Goal: Book appointment/travel/reservation

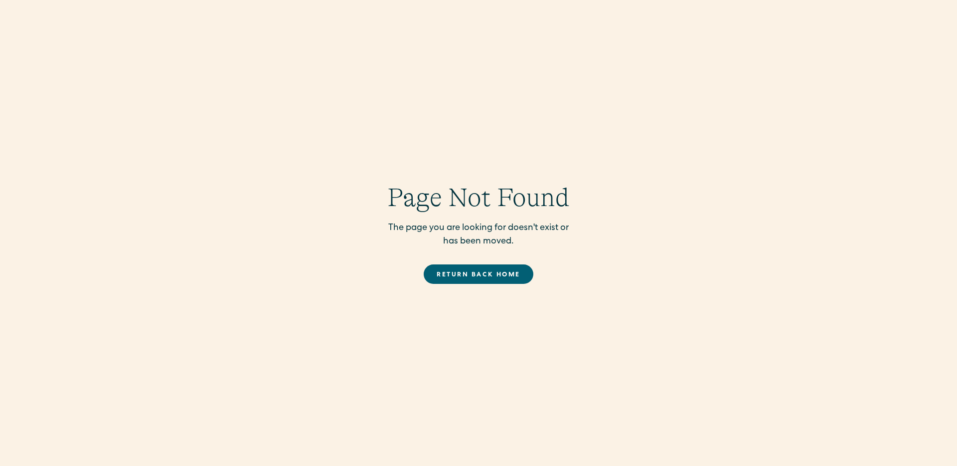
click at [455, 277] on link "Return back Home" at bounding box center [478, 273] width 109 height 19
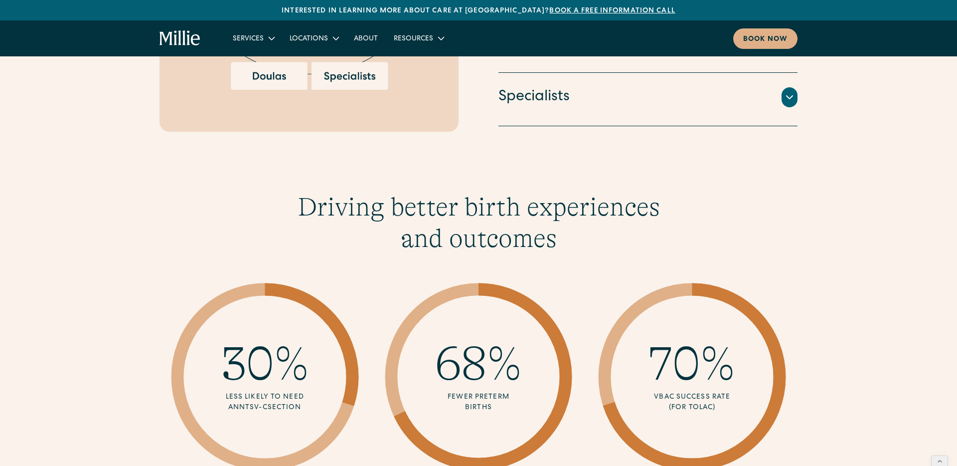
scroll to position [828, 0]
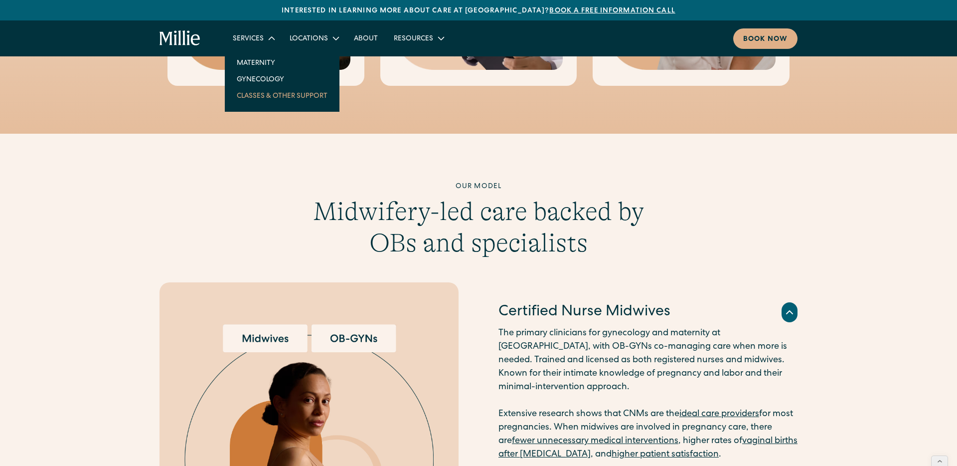
click at [273, 92] on link "Classes & Other Support" at bounding box center [282, 95] width 107 height 16
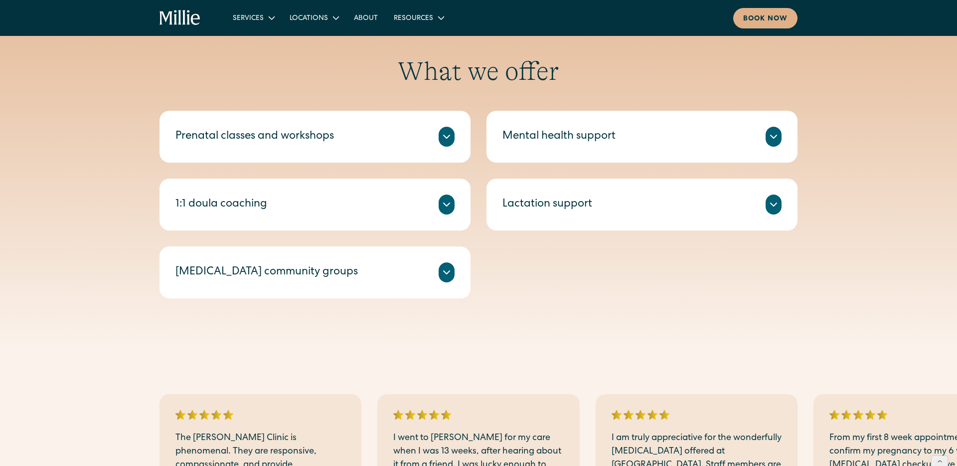
scroll to position [385, 0]
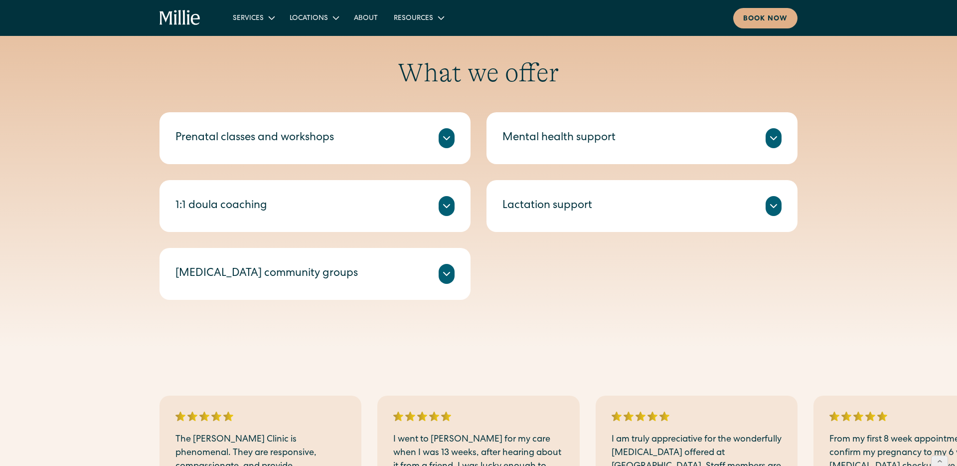
click at [442, 202] on icon at bounding box center [447, 206] width 12 height 12
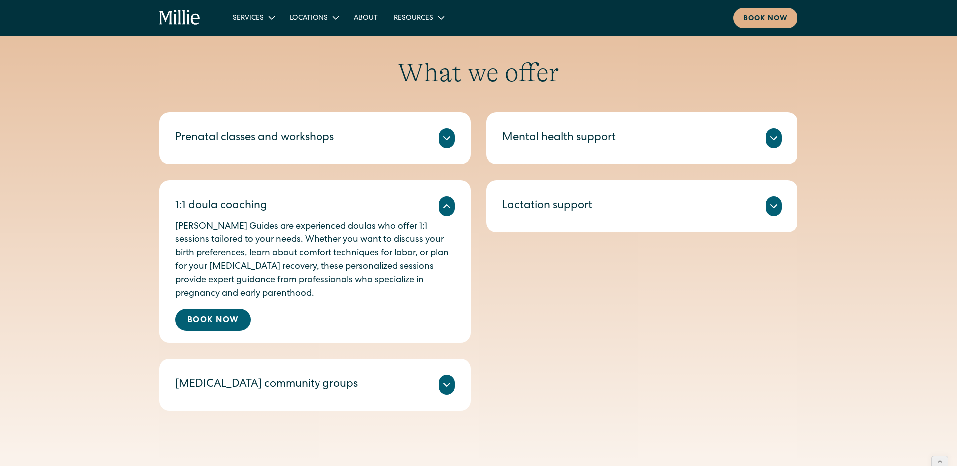
scroll to position [448, 0]
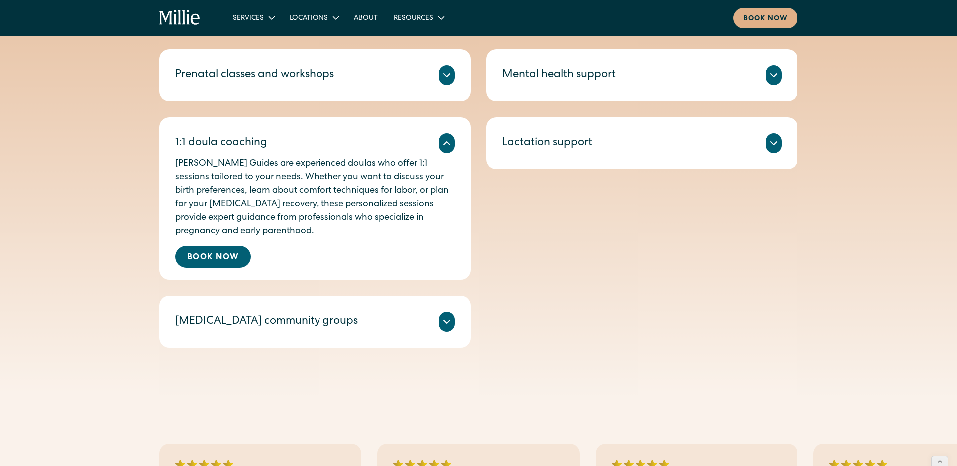
click at [439, 324] on div at bounding box center [447, 322] width 16 height 20
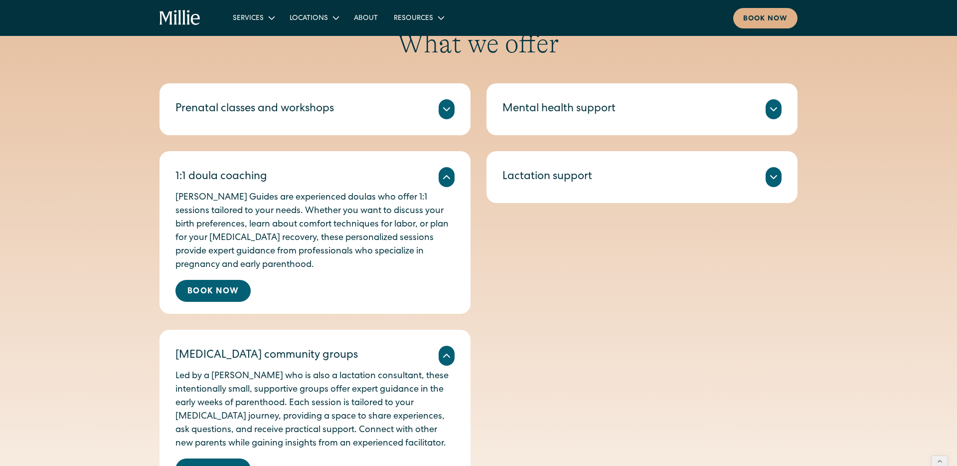
scroll to position [401, 0]
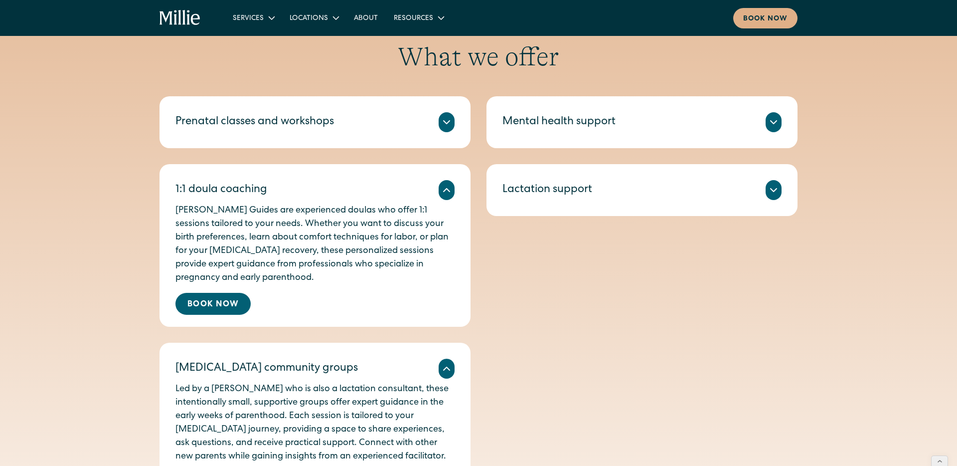
click at [775, 181] on div at bounding box center [774, 190] width 16 height 20
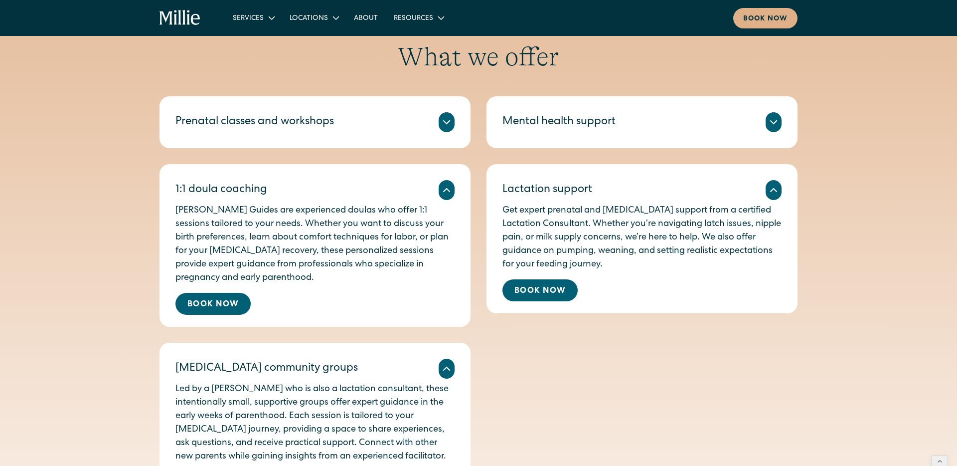
click at [389, 116] on div "Prenatal classes and workshops" at bounding box center [315, 122] width 279 height 20
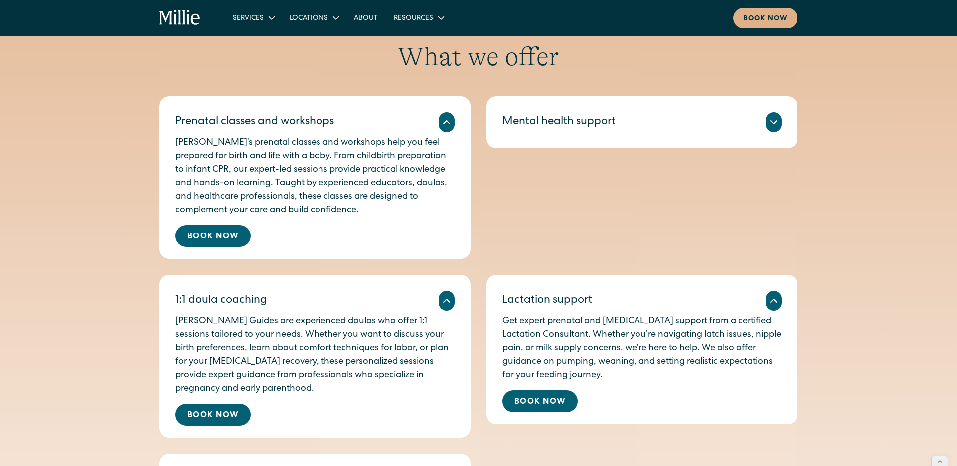
click at [619, 114] on div "Mental health support" at bounding box center [642, 122] width 279 height 20
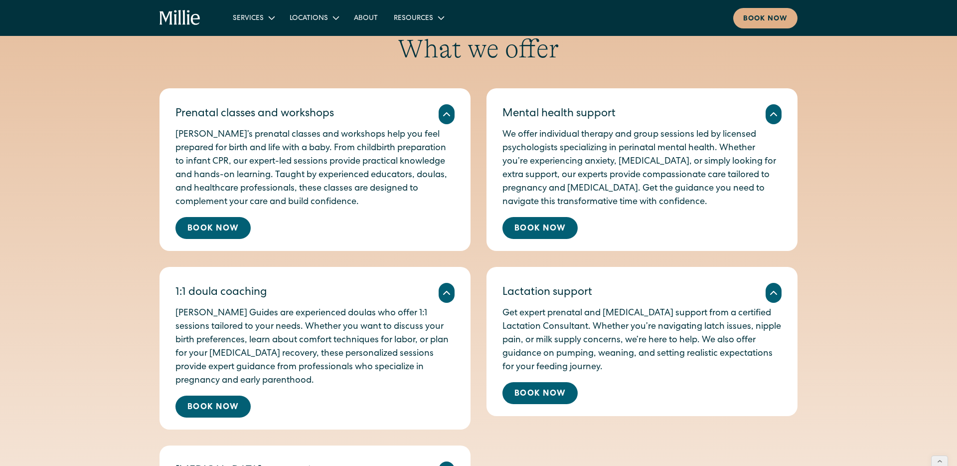
scroll to position [408, 0]
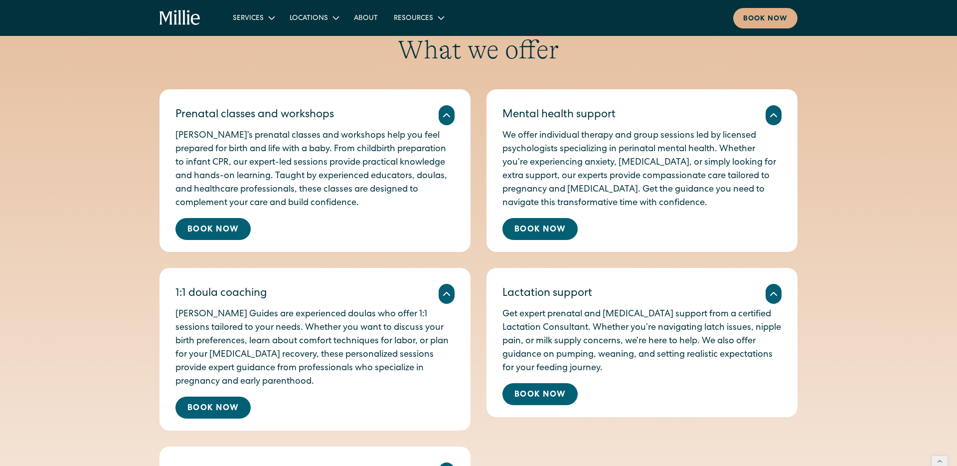
click at [357, 190] on p "Millie’s prenatal classes and workshops help you feel prepared for birth and li…" at bounding box center [315, 169] width 279 height 81
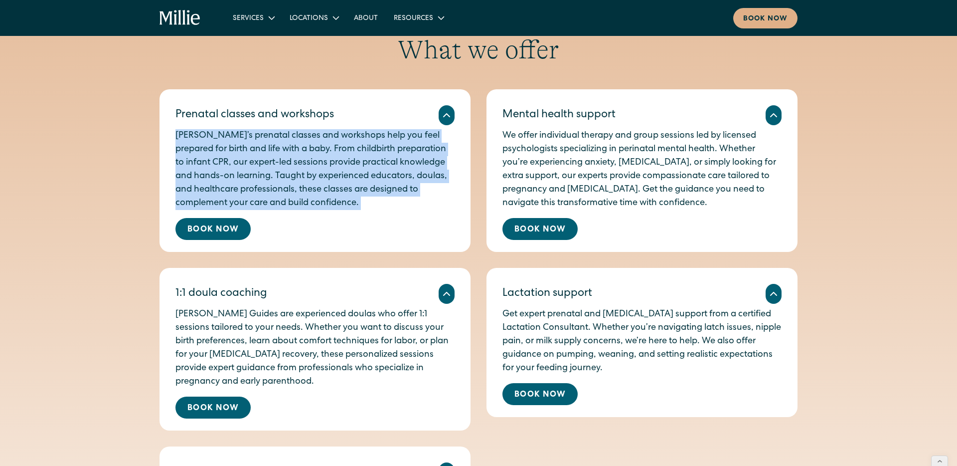
click at [357, 190] on p "Millie’s prenatal classes and workshops help you feel prepared for birth and li…" at bounding box center [315, 169] width 279 height 81
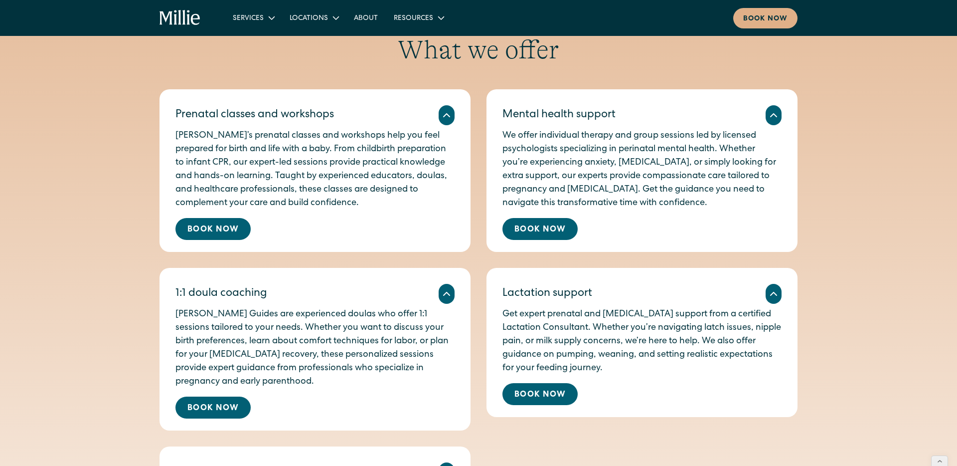
click at [357, 190] on p "Millie’s prenatal classes and workshops help you feel prepared for birth and li…" at bounding box center [315, 169] width 279 height 81
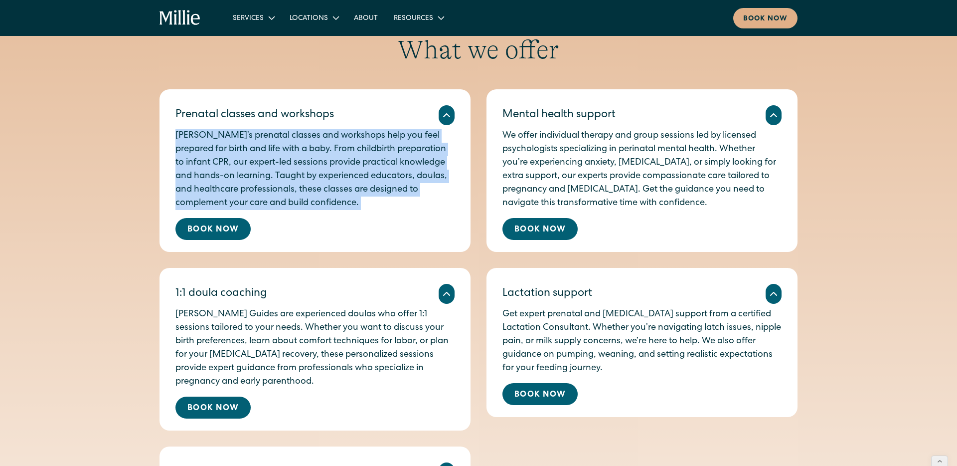
click at [357, 190] on p "Millie’s prenatal classes and workshops help you feel prepared for birth and li…" at bounding box center [315, 169] width 279 height 81
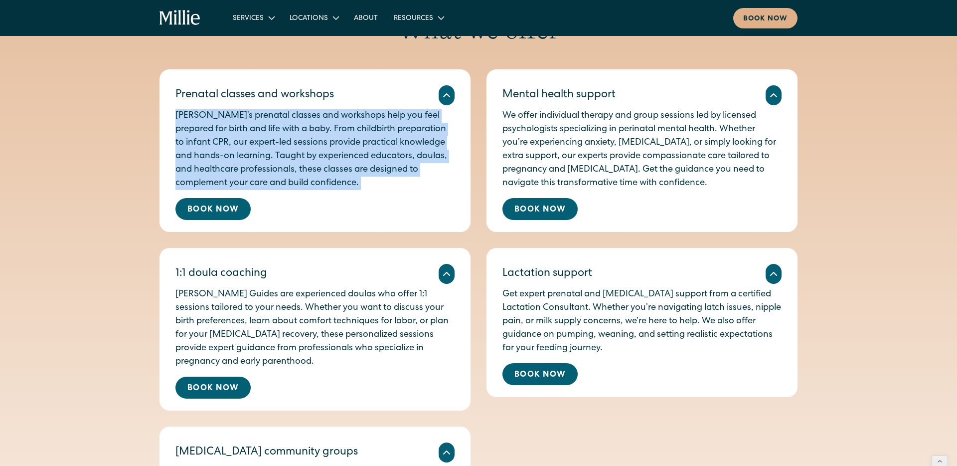
scroll to position [467, 0]
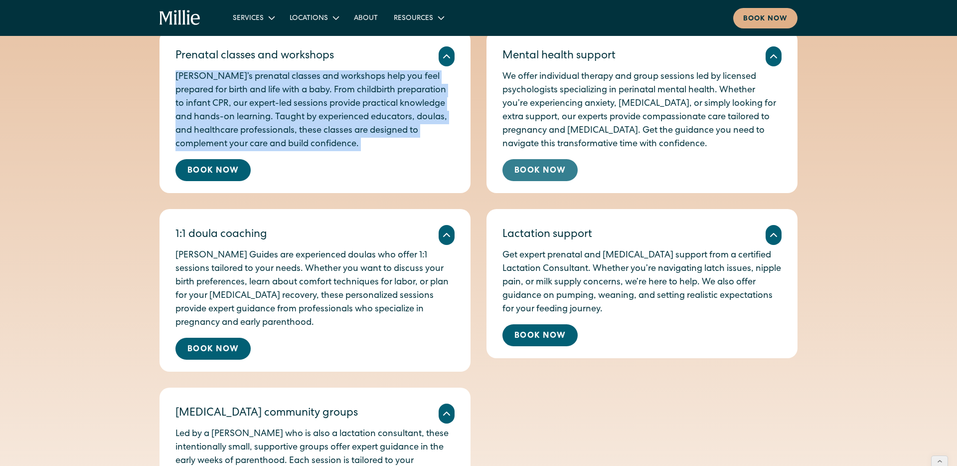
click at [550, 167] on link "Book Now" at bounding box center [540, 170] width 75 height 22
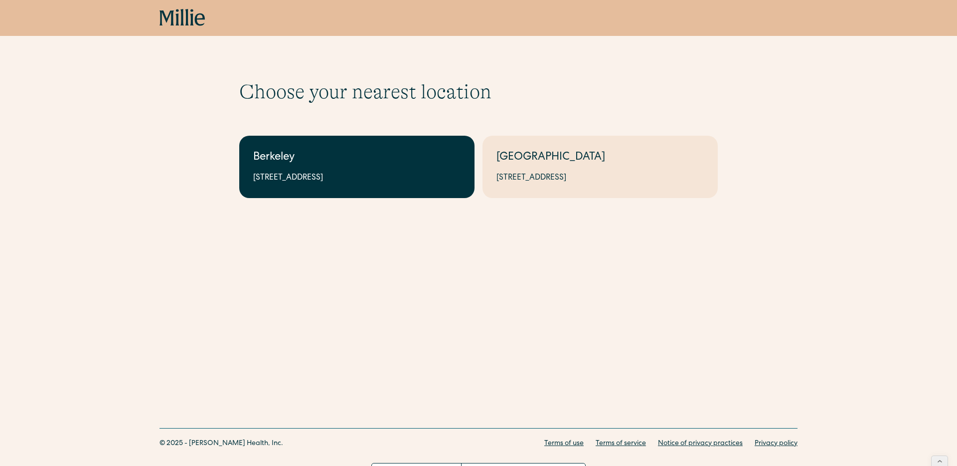
click at [364, 178] on div "2999 Regent St, Suite 524, Berkeley, CA 94705" at bounding box center [356, 178] width 207 height 12
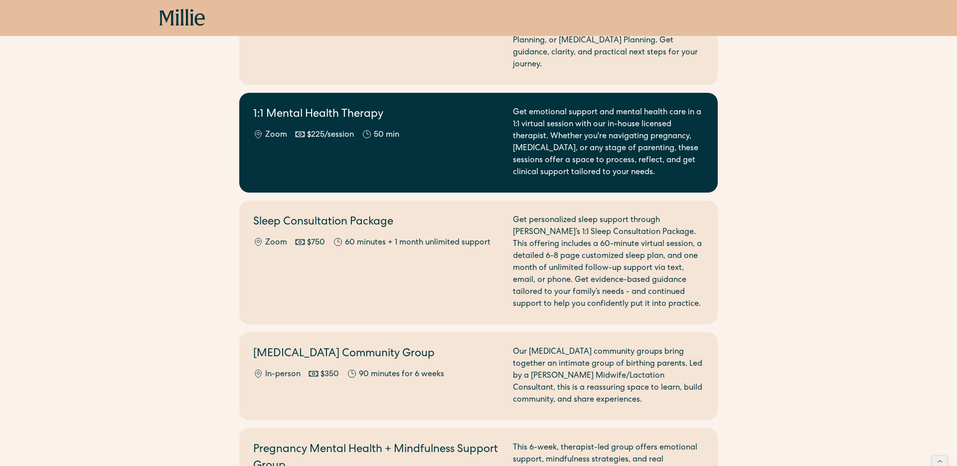
scroll to position [938, 0]
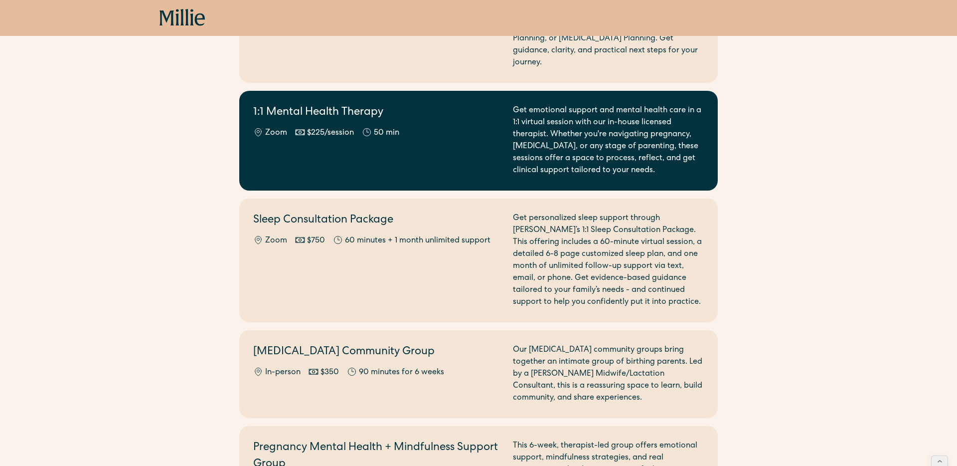
click at [333, 140] on div "1:1 Mental Health Therapy Zoom $225/session 50 min" at bounding box center [377, 141] width 248 height 72
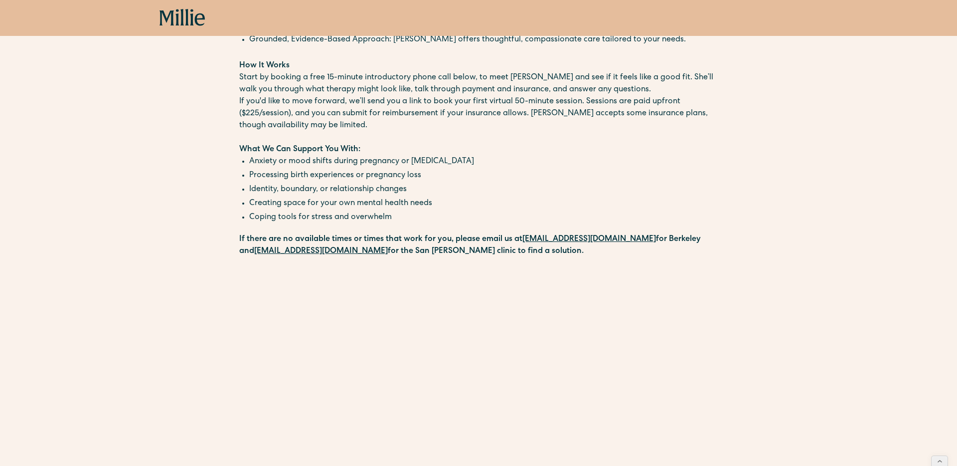
scroll to position [506, 0]
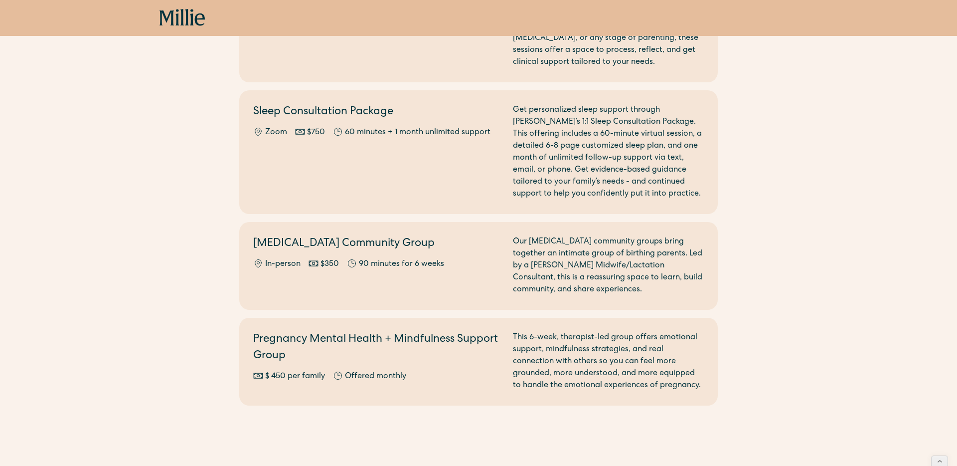
scroll to position [1048, 0]
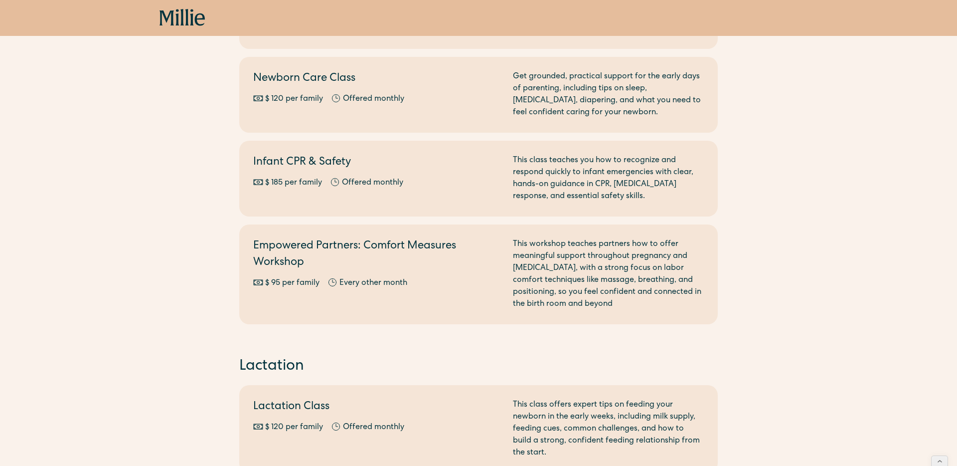
scroll to position [0, 0]
